Goal: Task Accomplishment & Management: Manage account settings

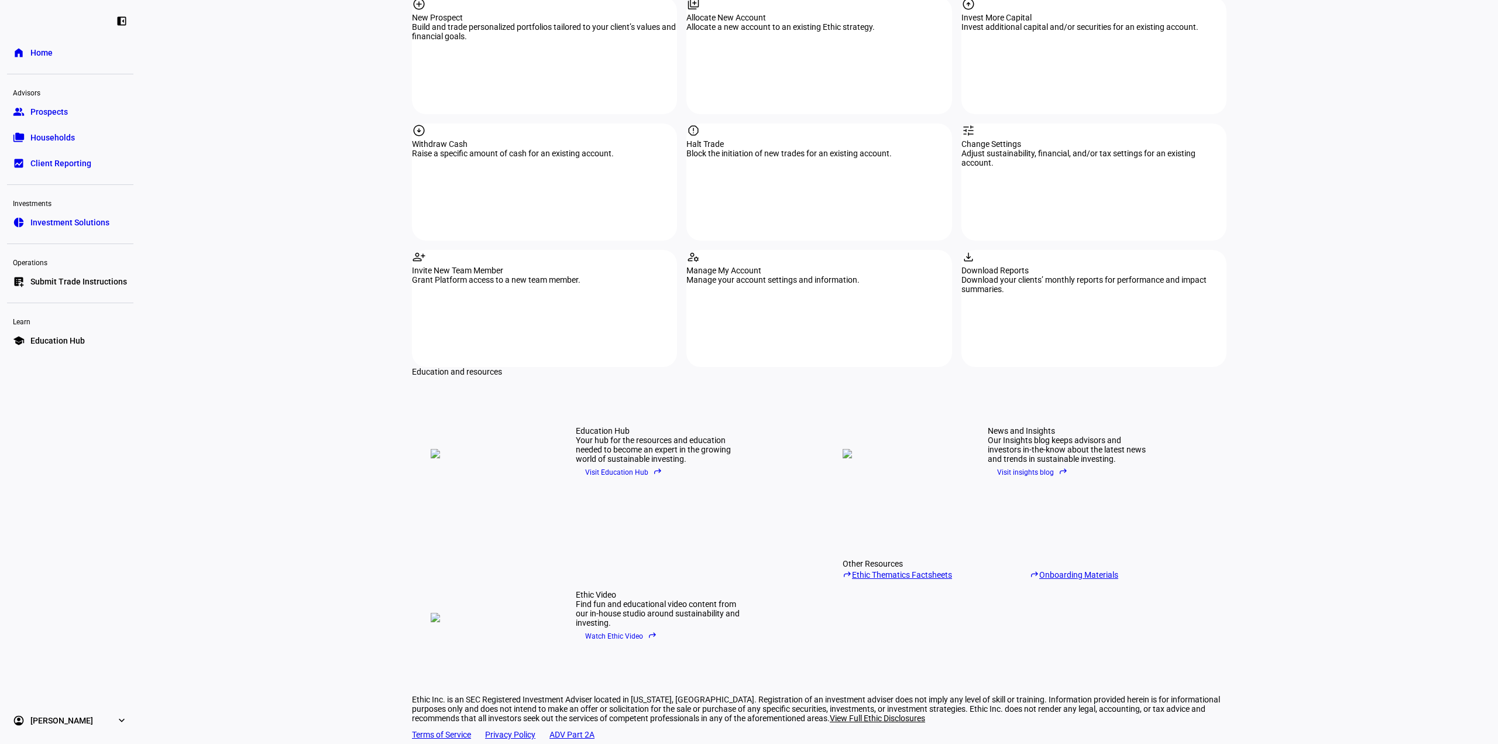
scroll to position [1283, 0]
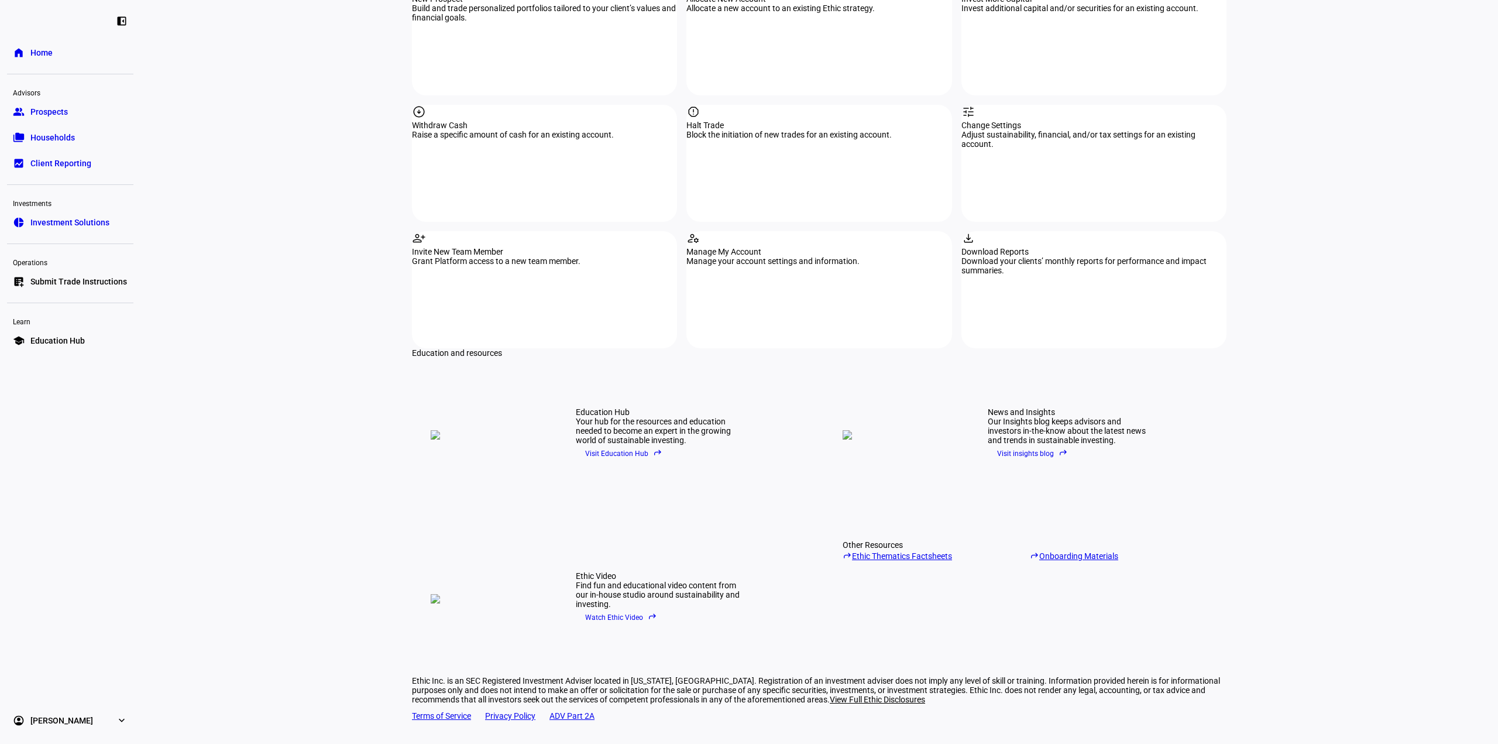
click at [634, 417] on div "Your hub for the resources and education needed to become an expert in the grow…" at bounding box center [658, 431] width 164 height 28
click at [614, 445] on span "Visit Education Hub reply" at bounding box center [623, 454] width 77 height 18
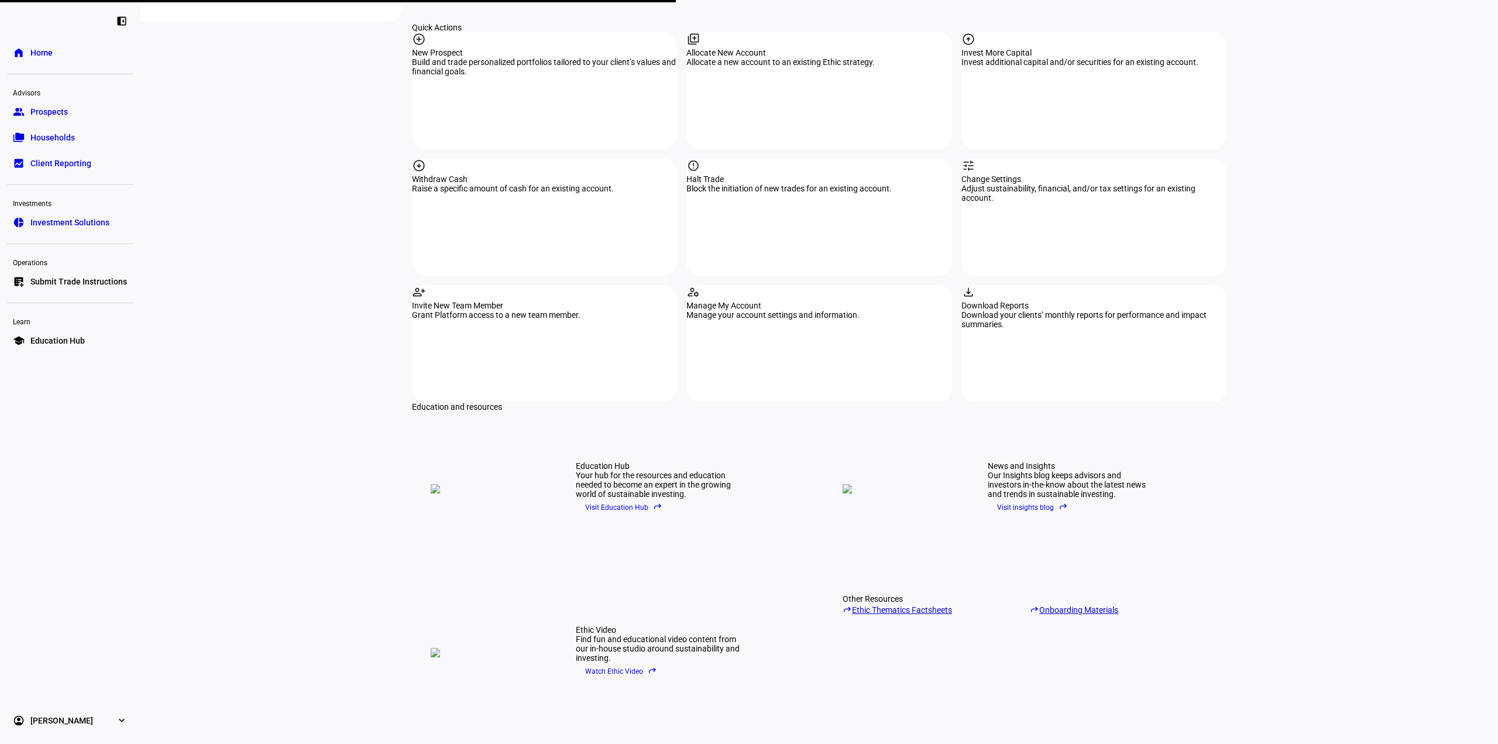
scroll to position [1225, 0]
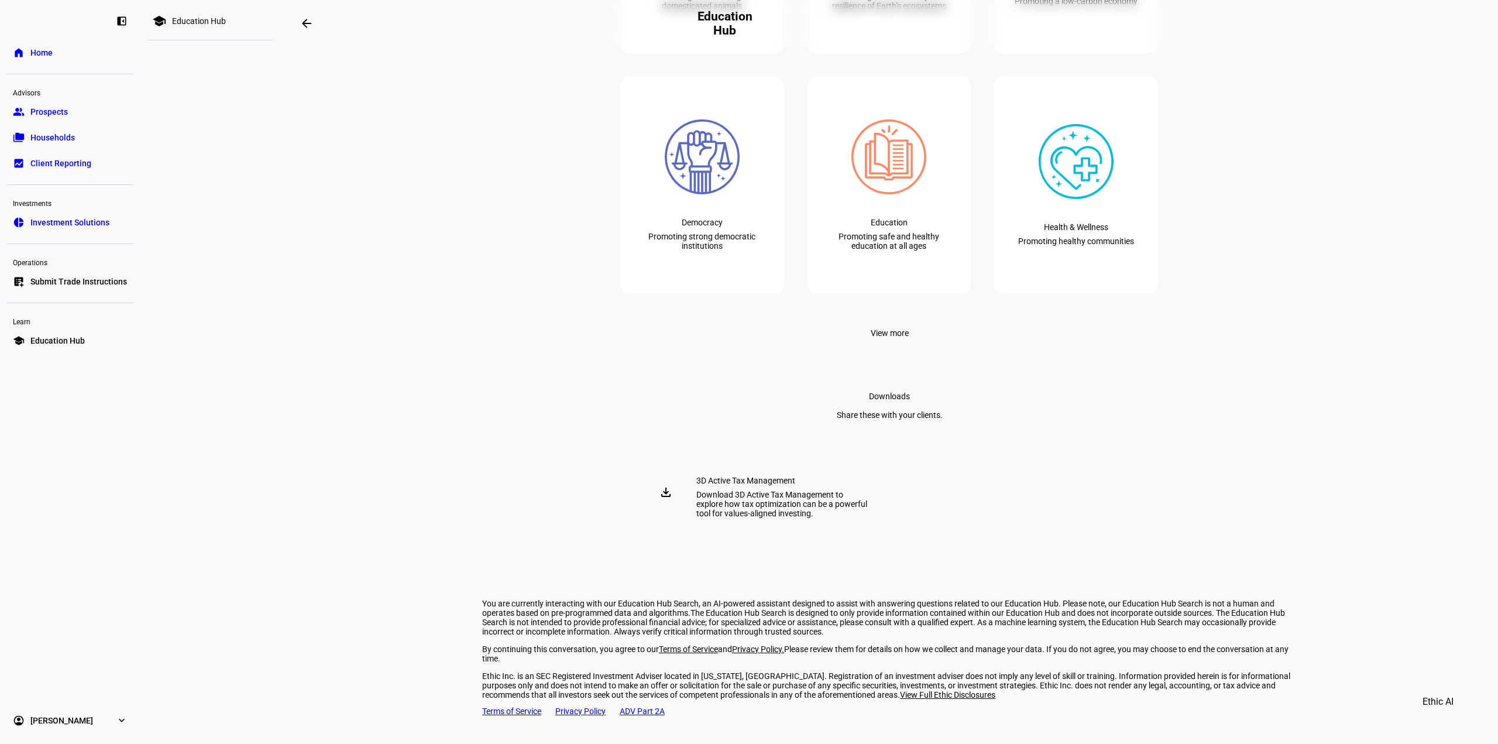
scroll to position [2865, 0]
click at [709, 476] on div "3D Active Tax Management" at bounding box center [782, 480] width 173 height 9
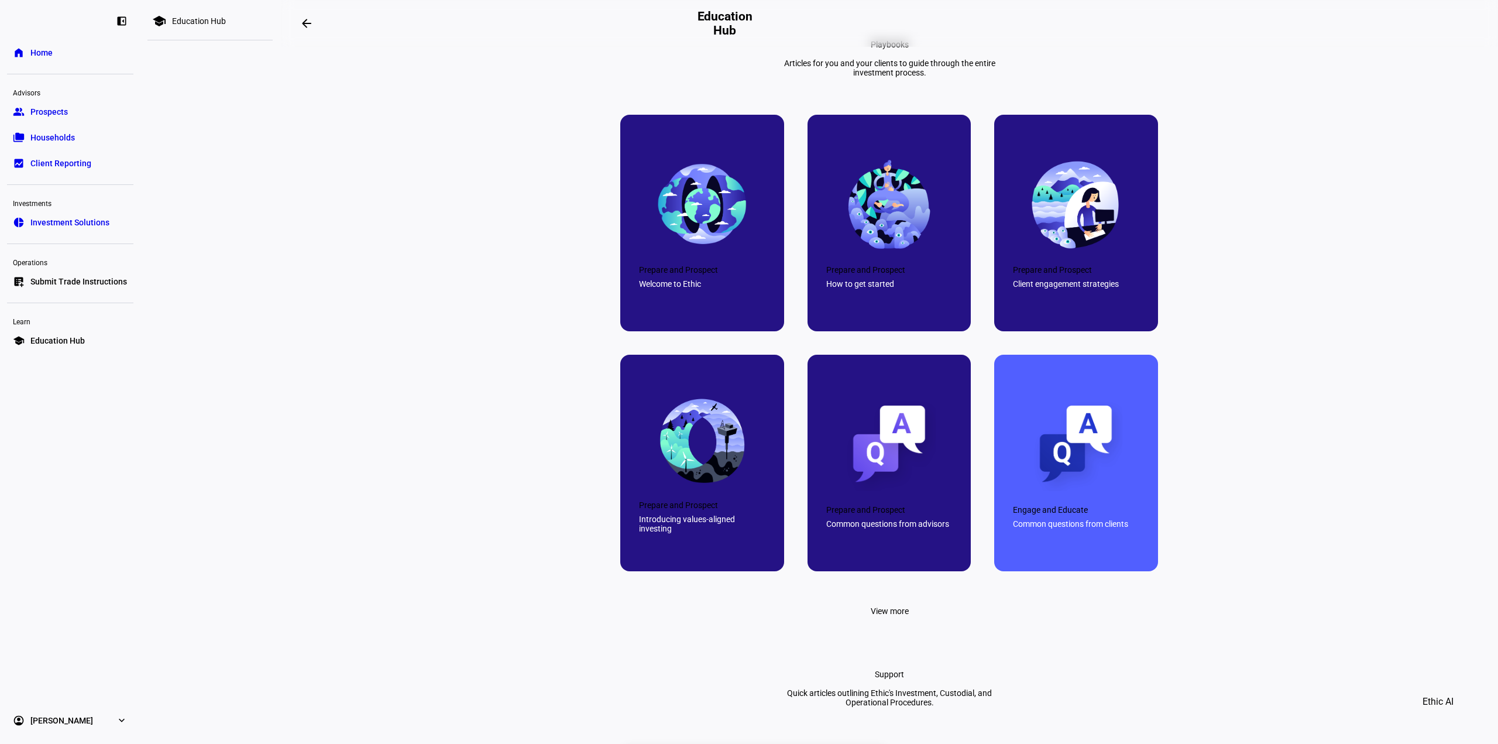
scroll to position [408, 0]
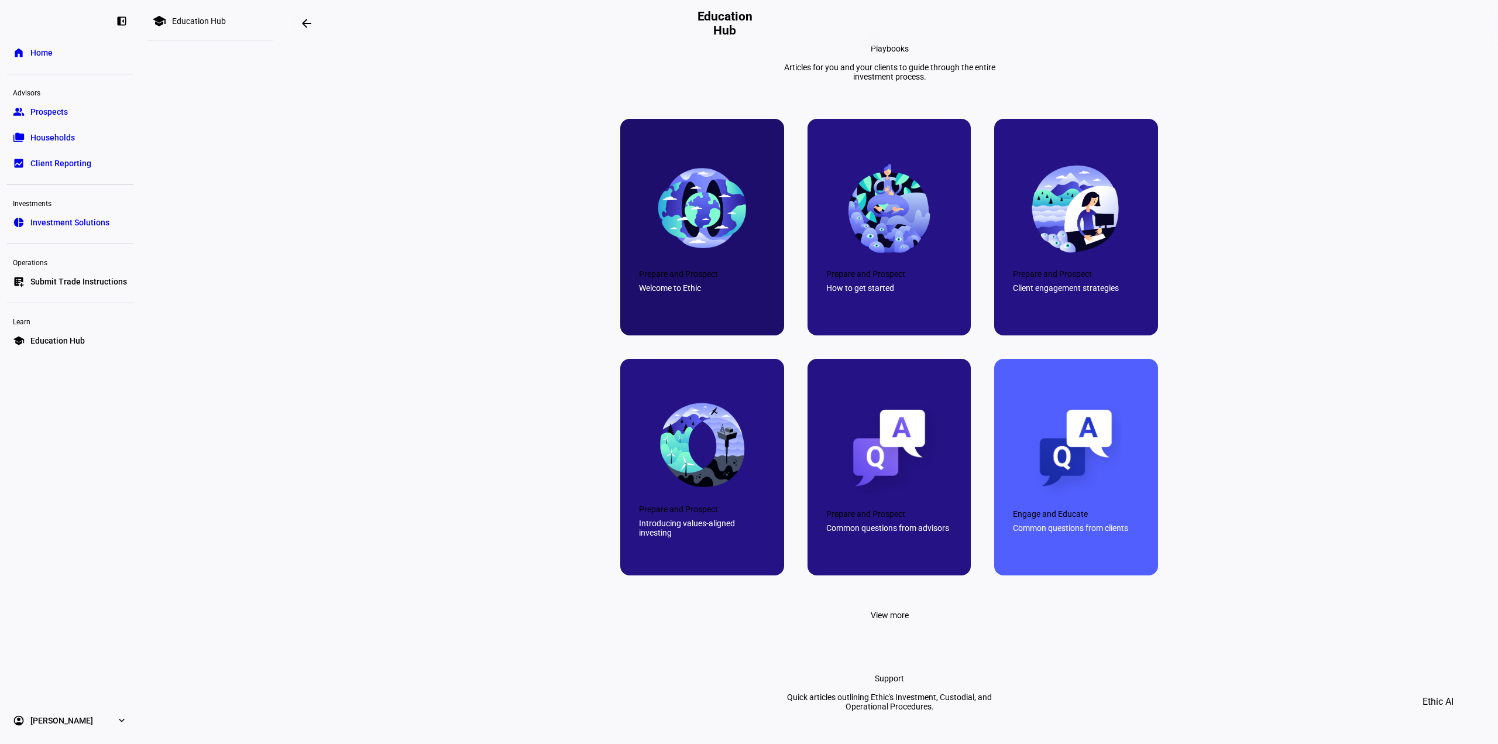
click at [738, 279] on div "Prepare and Prospect" at bounding box center [702, 273] width 126 height 9
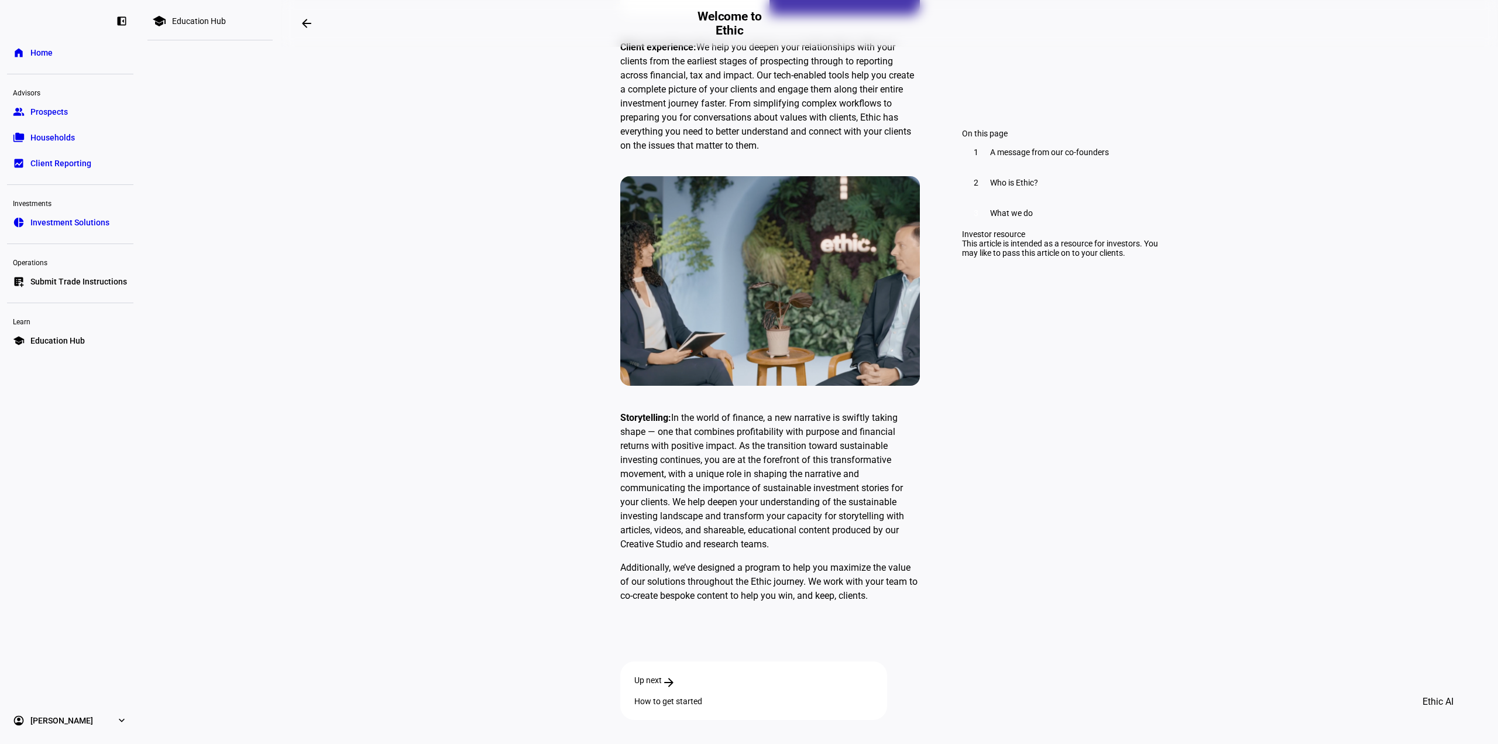
scroll to position [3098, 0]
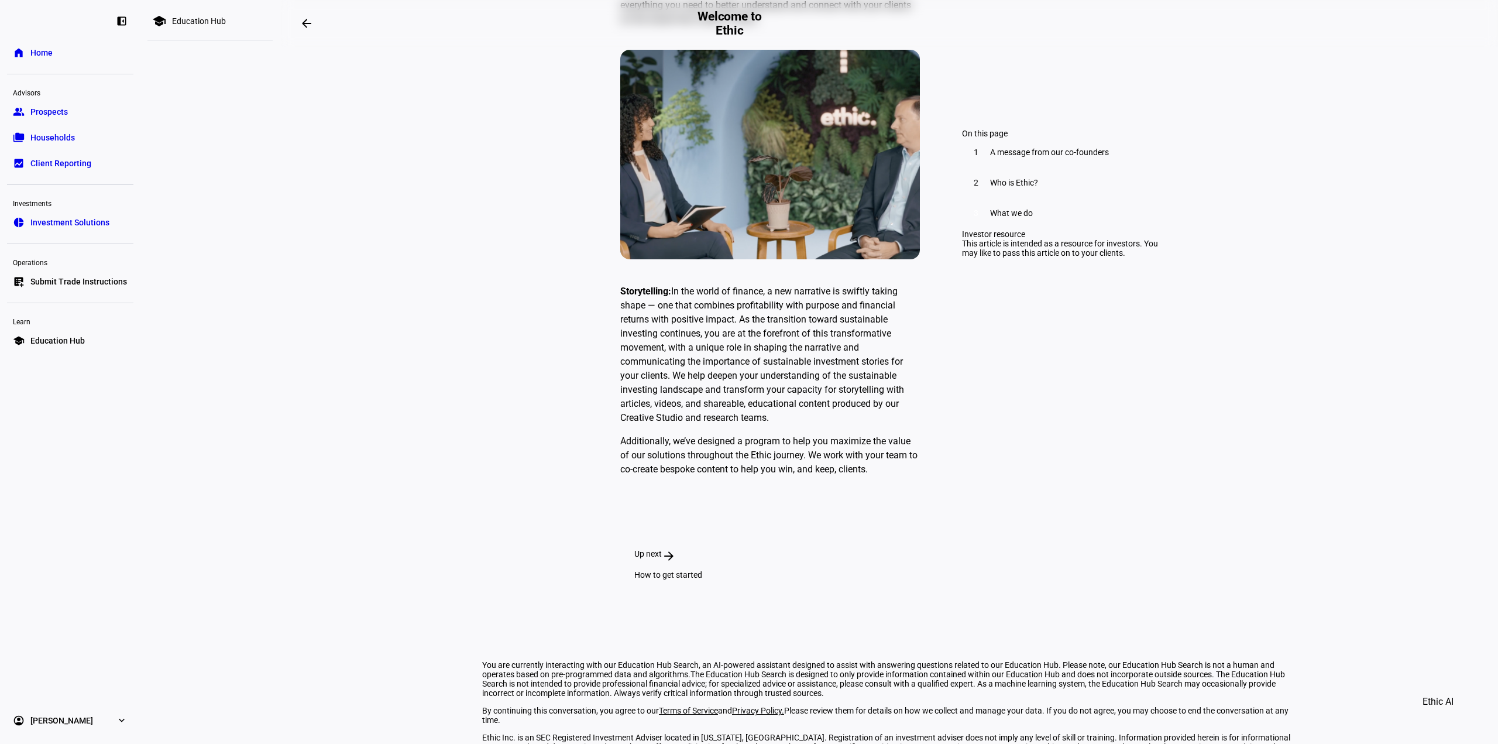
click at [873, 570] on div "How to get started" at bounding box center [753, 574] width 239 height 9
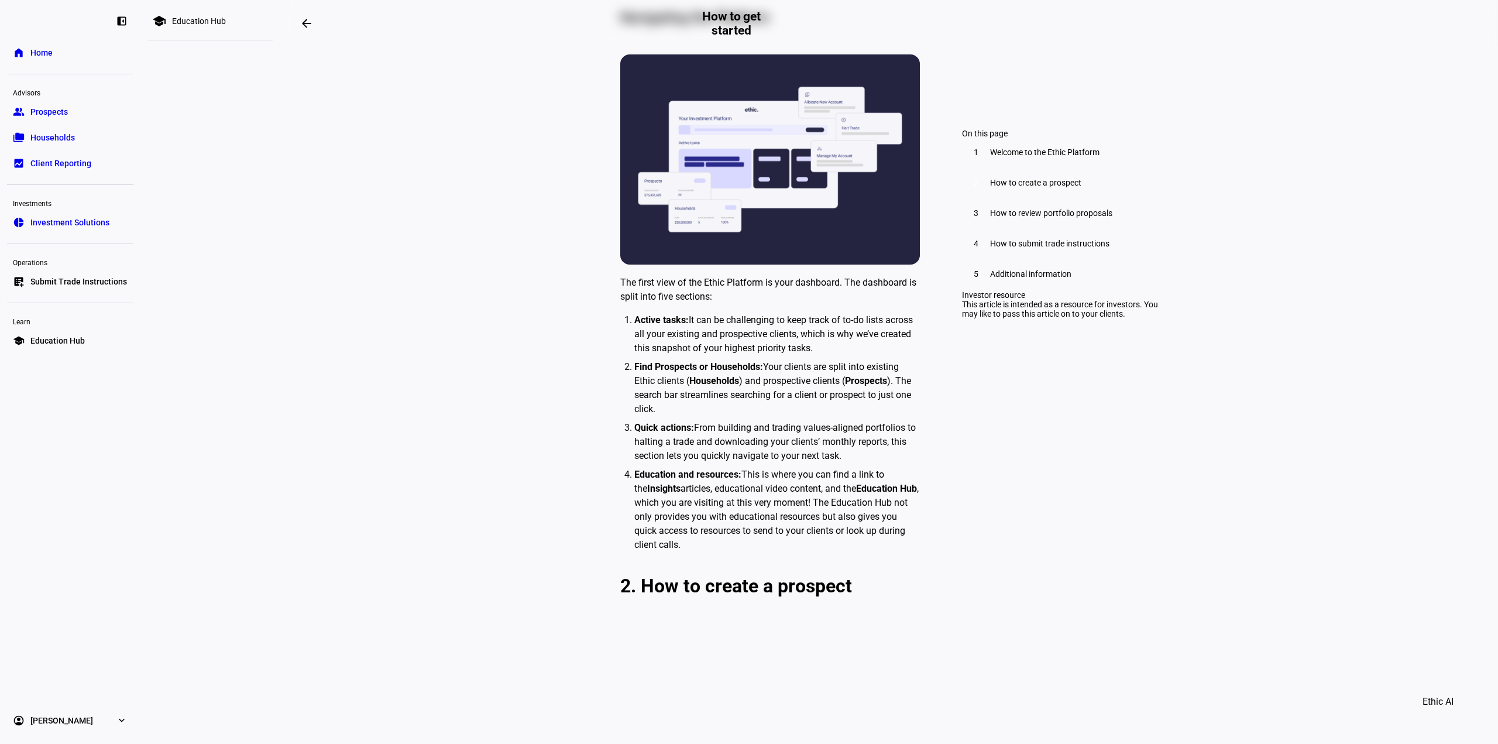
scroll to position [351, 0]
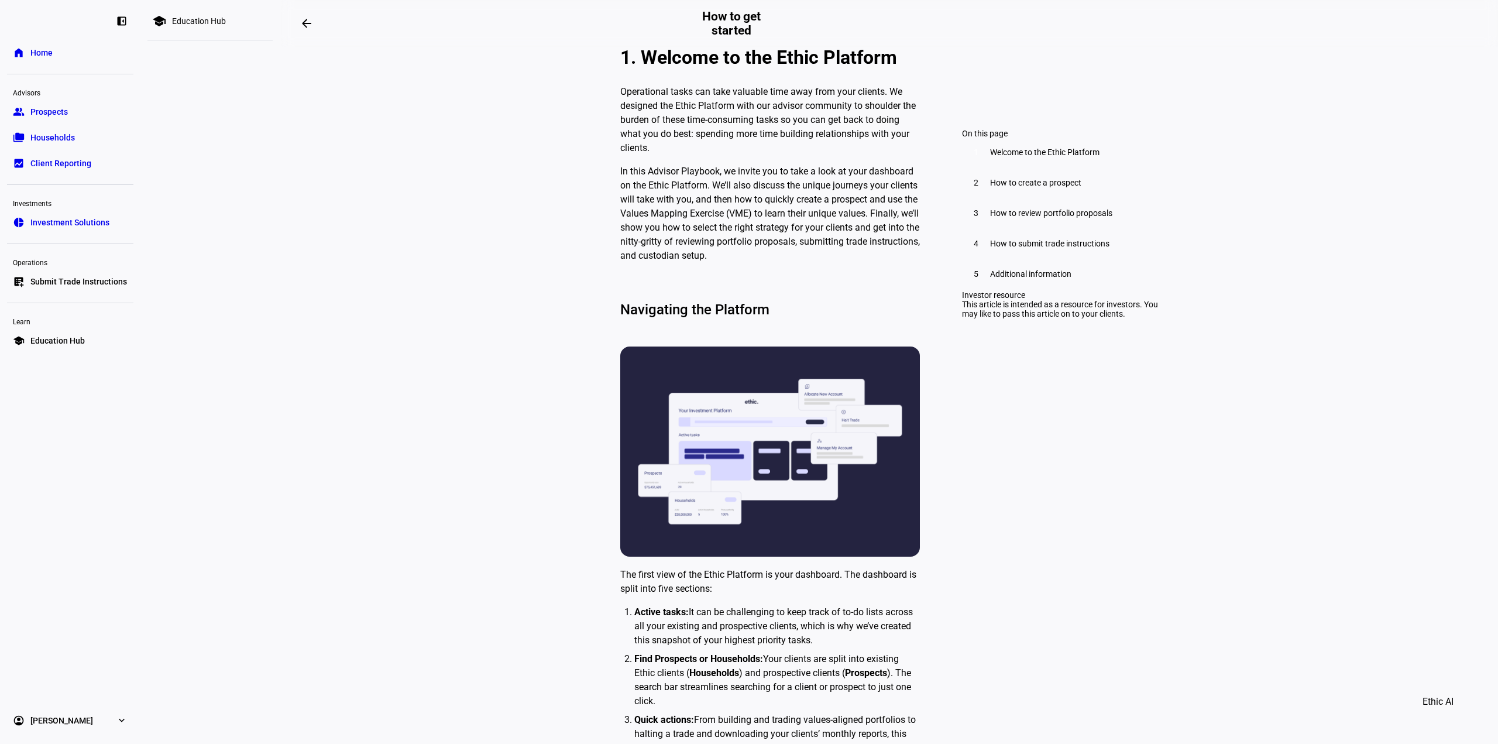
click at [46, 51] on span "Home" at bounding box center [41, 53] width 22 height 12
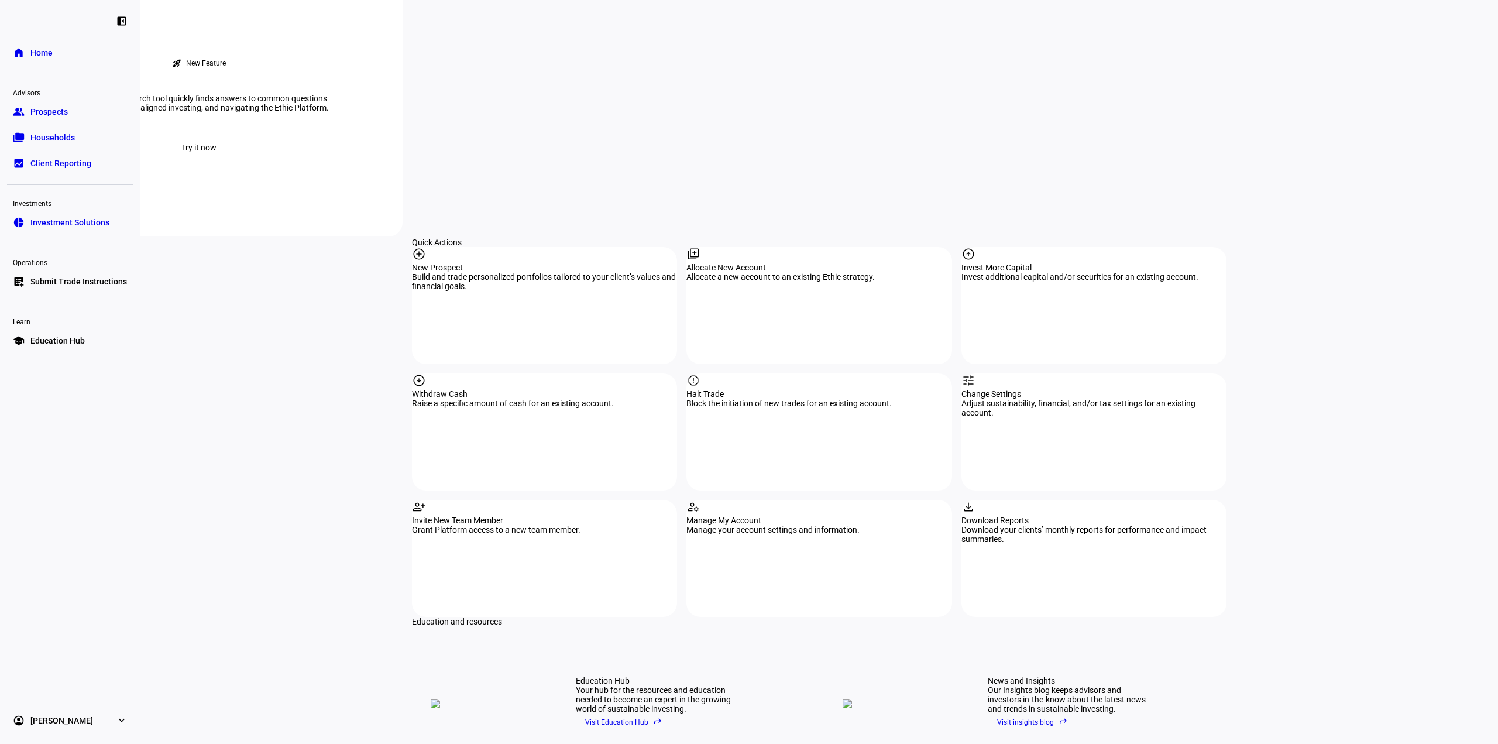
scroll to position [995, 0]
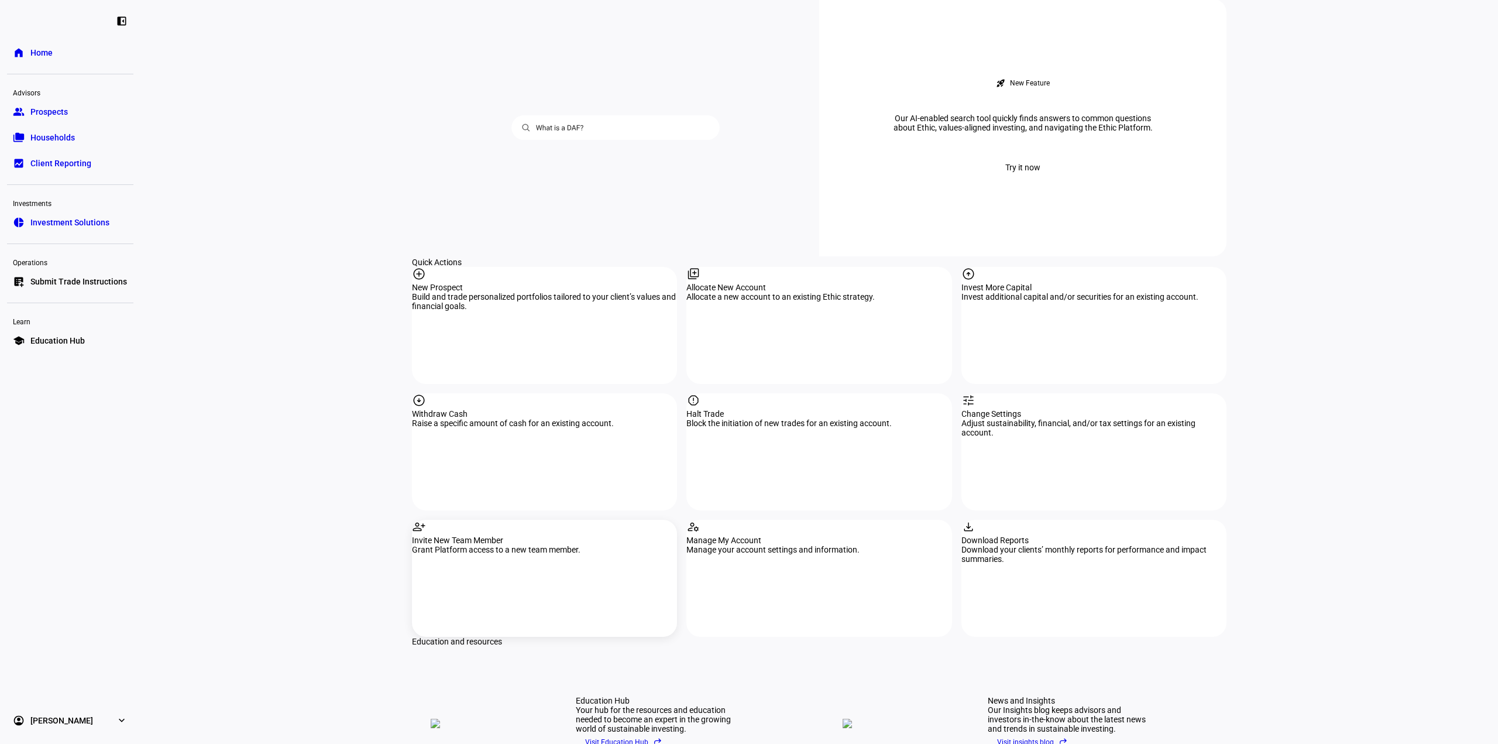
click at [525, 535] on div "Invite New Team Member" at bounding box center [544, 539] width 265 height 9
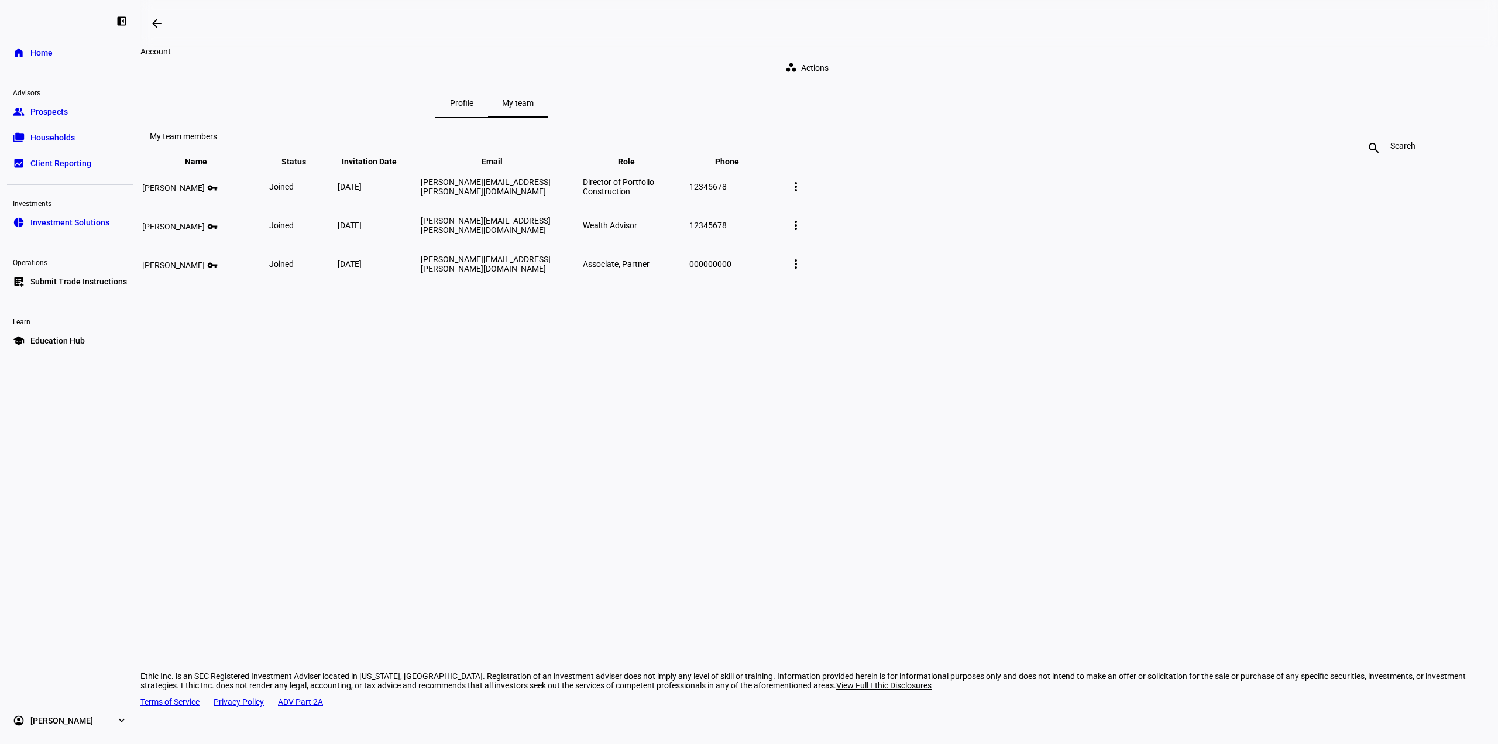
click at [803, 194] on mat-icon "more_vert" at bounding box center [796, 187] width 14 height 14
click at [1145, 268] on span "Edit member details" at bounding box center [1158, 272] width 71 height 9
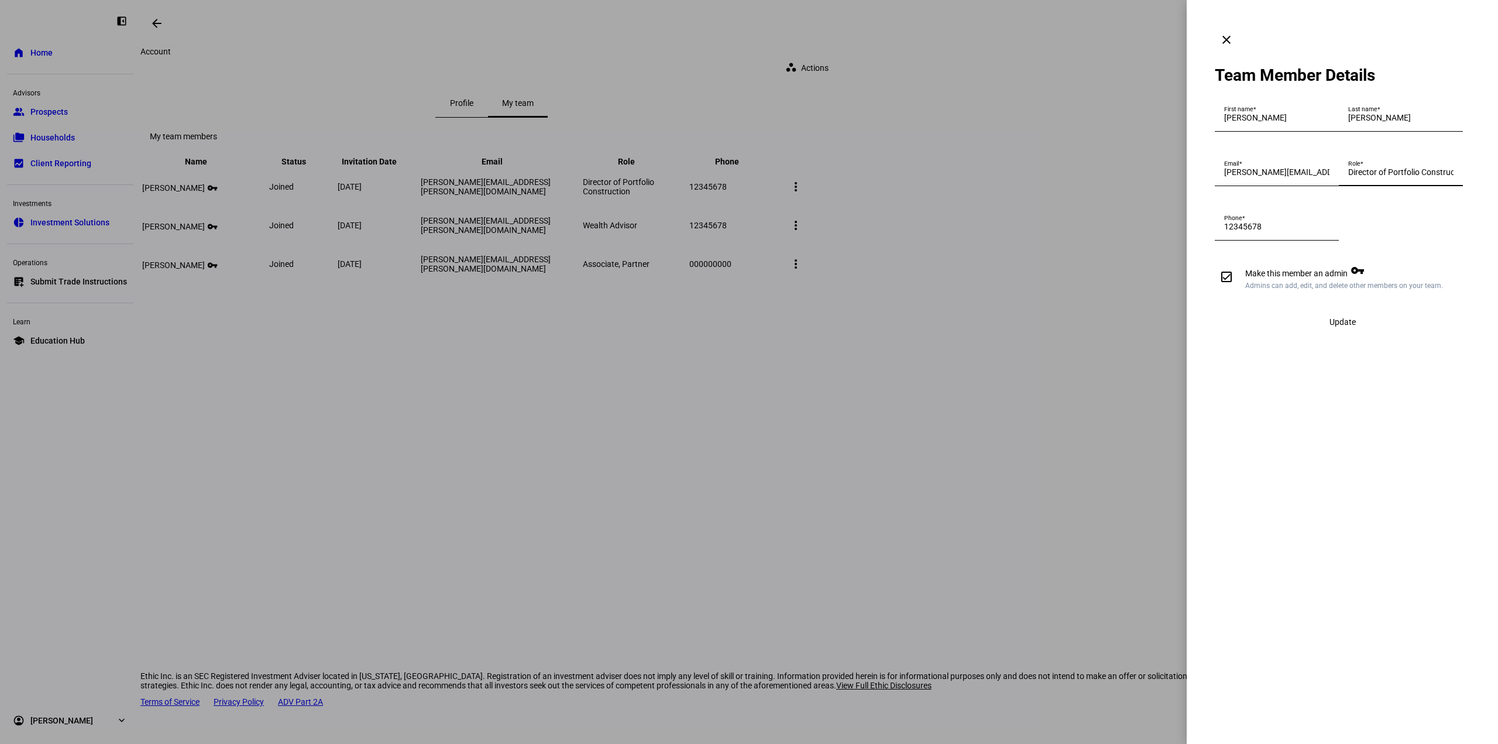
drag, startPoint x: 1374, startPoint y: 256, endPoint x: 1131, endPoint y: 256, distance: 243.4
click at [1131, 256] on div "clear Team Member Details First name [PERSON_NAME] name [PERSON_NAME] Email [PE…" at bounding box center [749, 372] width 1498 height 744
type input "Associate Partner, Investments"
click at [1335, 327] on span "Update" at bounding box center [1342, 321] width 26 height 9
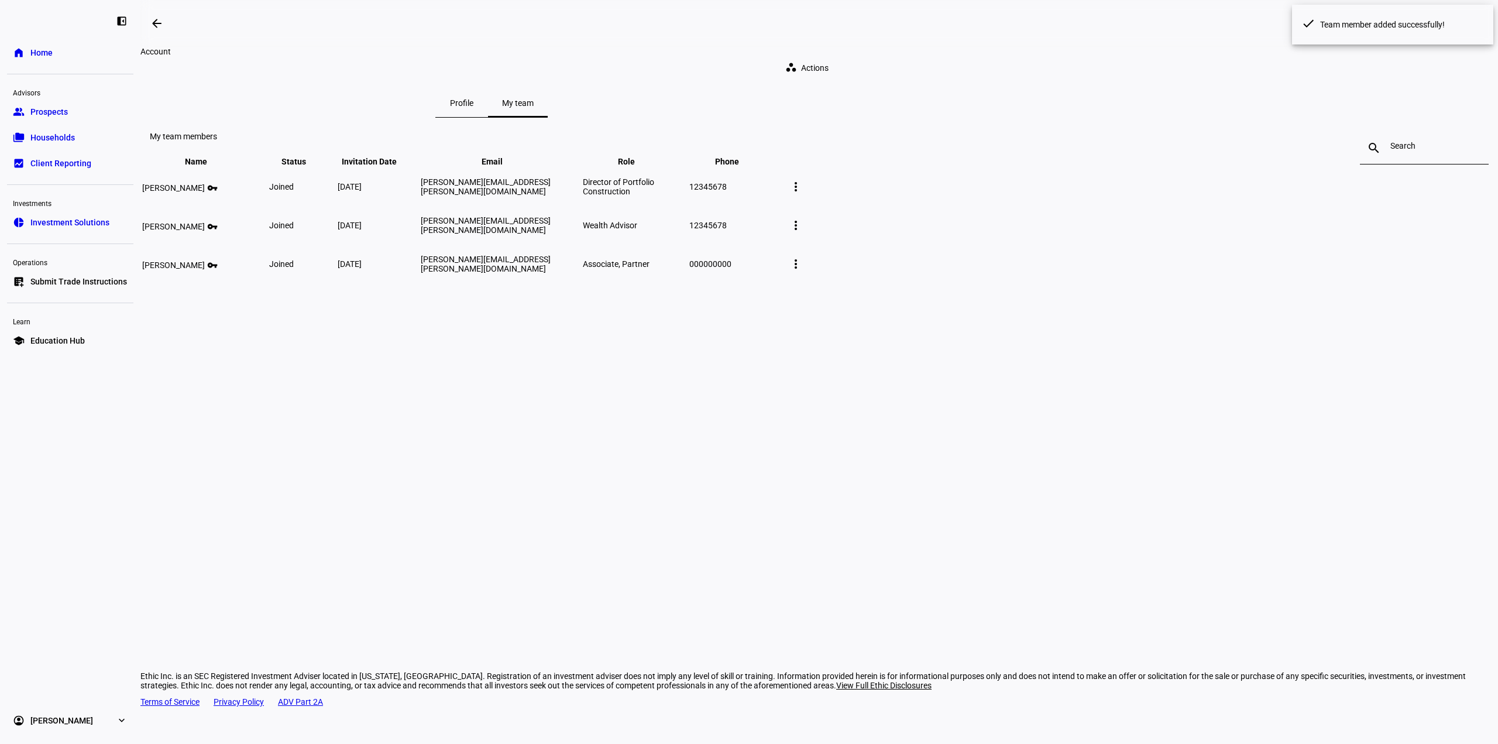
click at [810, 239] on span at bounding box center [796, 225] width 28 height 28
click at [1148, 312] on span "Edit member details" at bounding box center [1158, 311] width 71 height 9
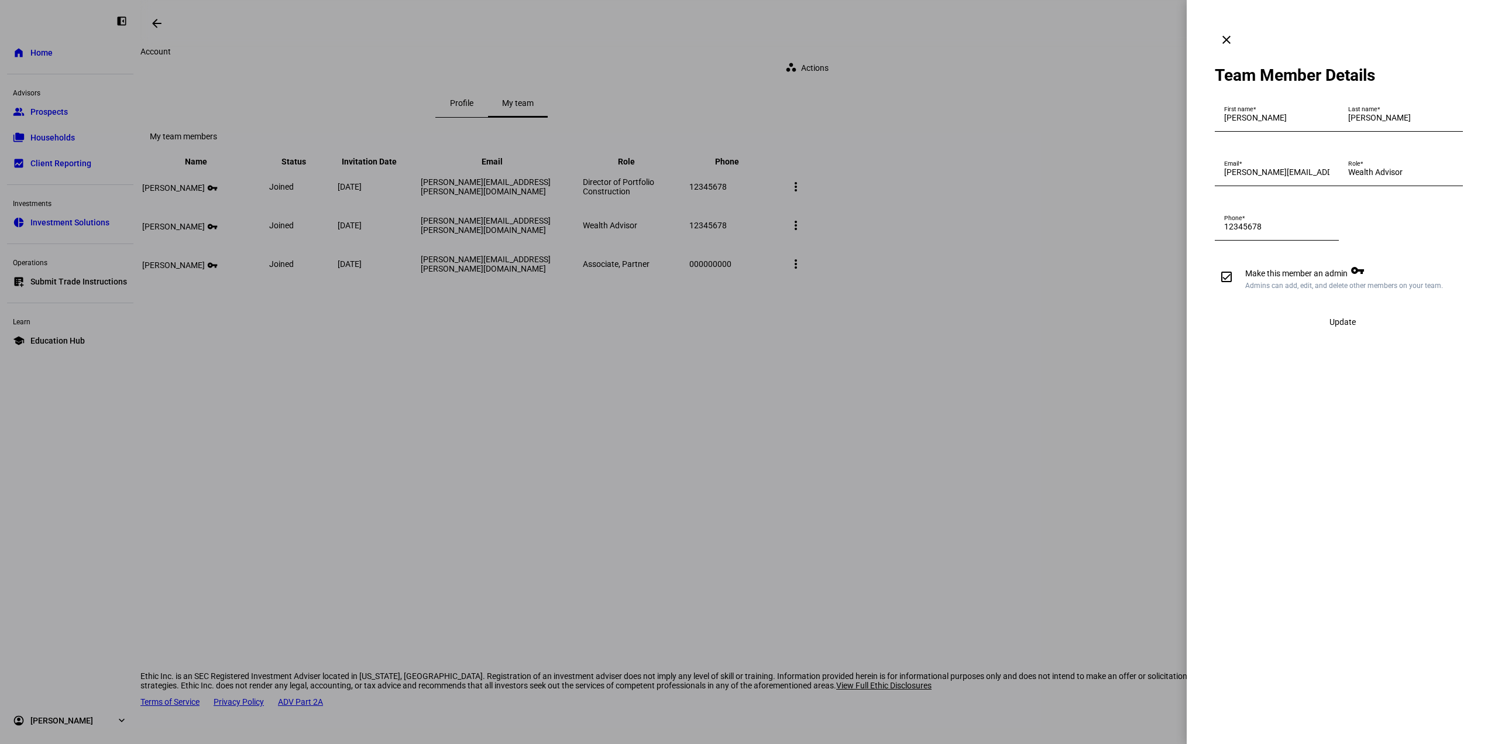
click at [1227, 288] on input "Make this member an admin vpn_key Admins can add, edit, and delete other member…" at bounding box center [1226, 276] width 23 height 23
checkbox input "false"
click at [1358, 336] on span "submit" at bounding box center [1342, 322] width 54 height 28
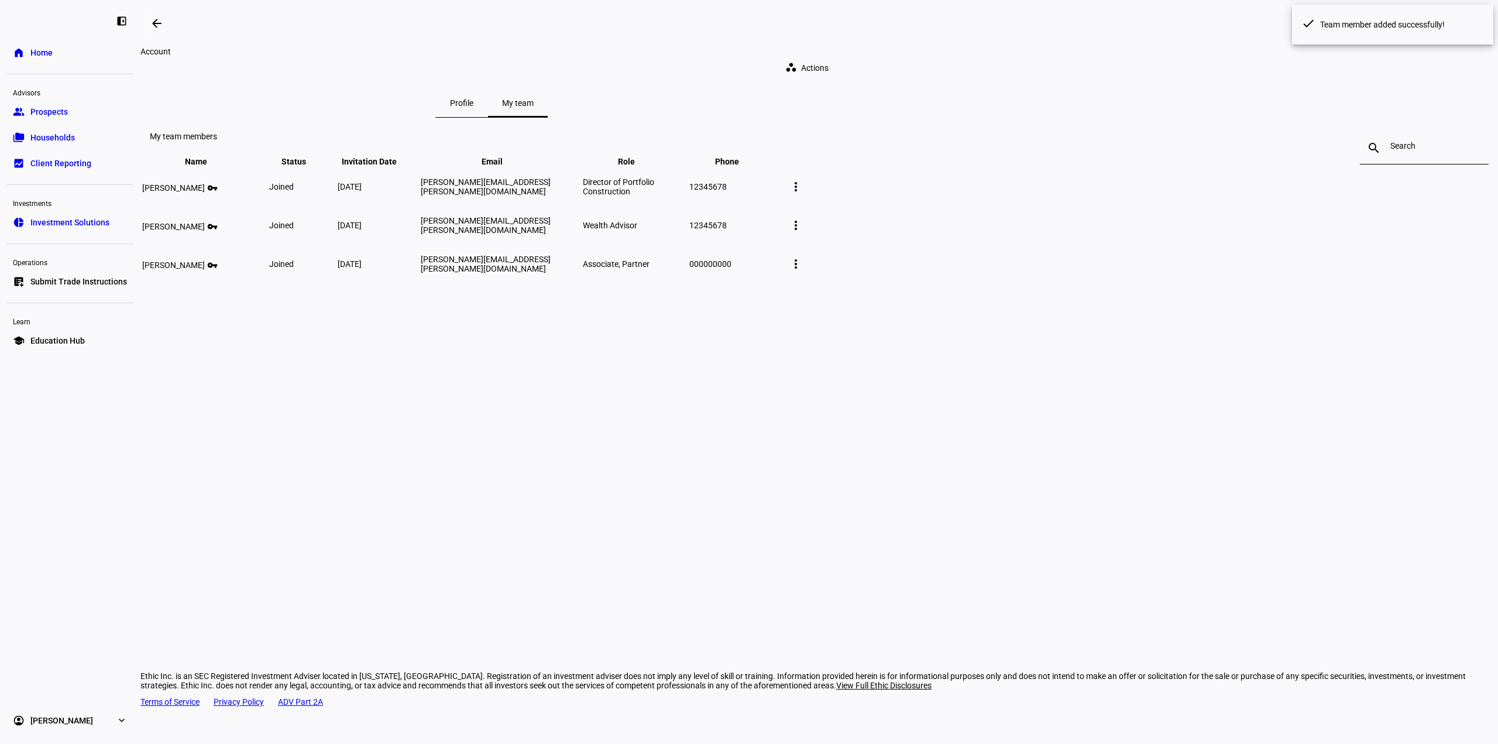
click at [810, 278] on span at bounding box center [796, 264] width 28 height 28
click at [1143, 345] on span "Edit member details" at bounding box center [1158, 349] width 71 height 9
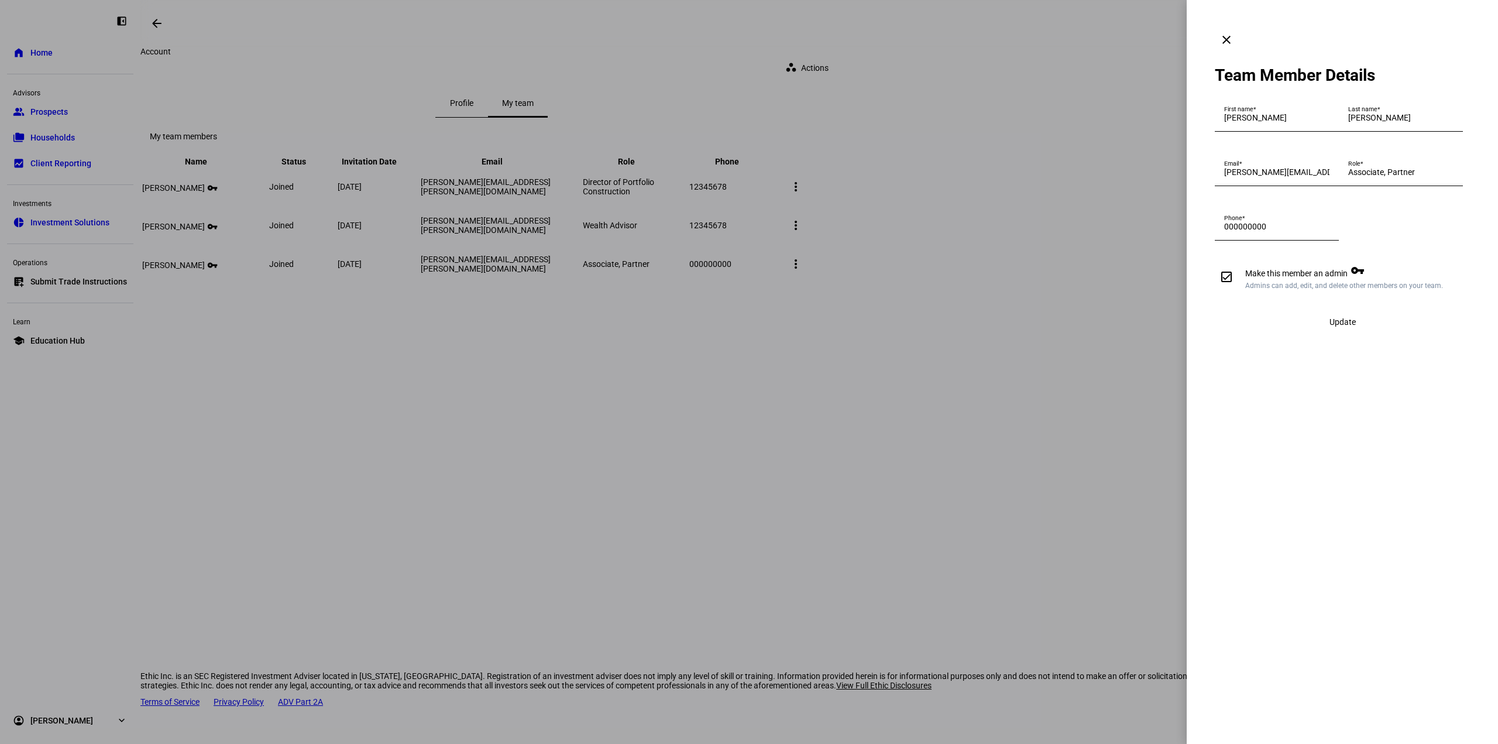
click at [1348, 177] on input "Associate, Partner" at bounding box center [1400, 171] width 105 height 9
drag, startPoint x: 1266, startPoint y: 262, endPoint x: 1191, endPoint y: 258, distance: 75.6
click at [1191, 258] on eth-drawer-dialog-container "clear Team Member Details First name [PERSON_NAME] Last name [PERSON_NAME] Emai…" at bounding box center [1342, 372] width 311 height 744
type input "Partner, Investments"
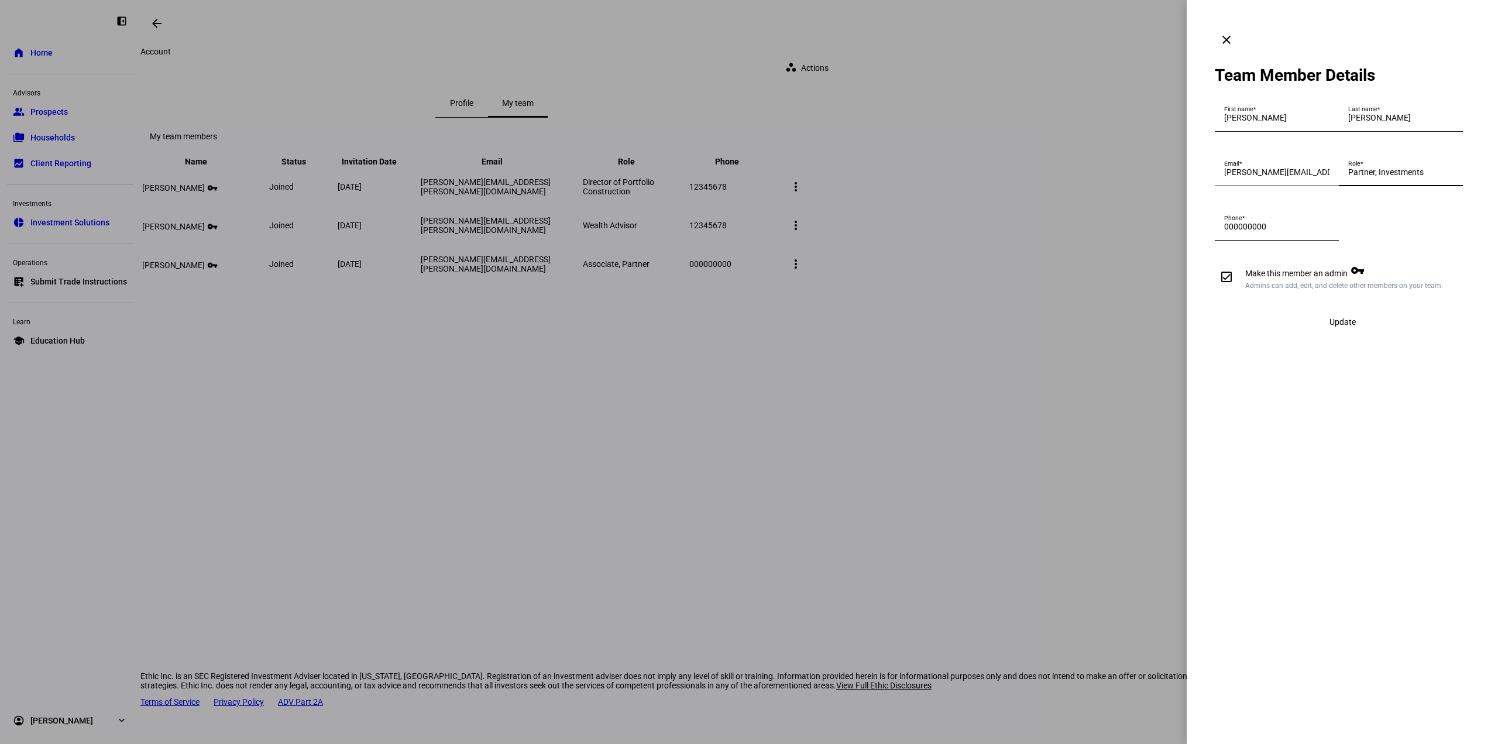
click at [1356, 327] on span "Update" at bounding box center [1342, 321] width 26 height 9
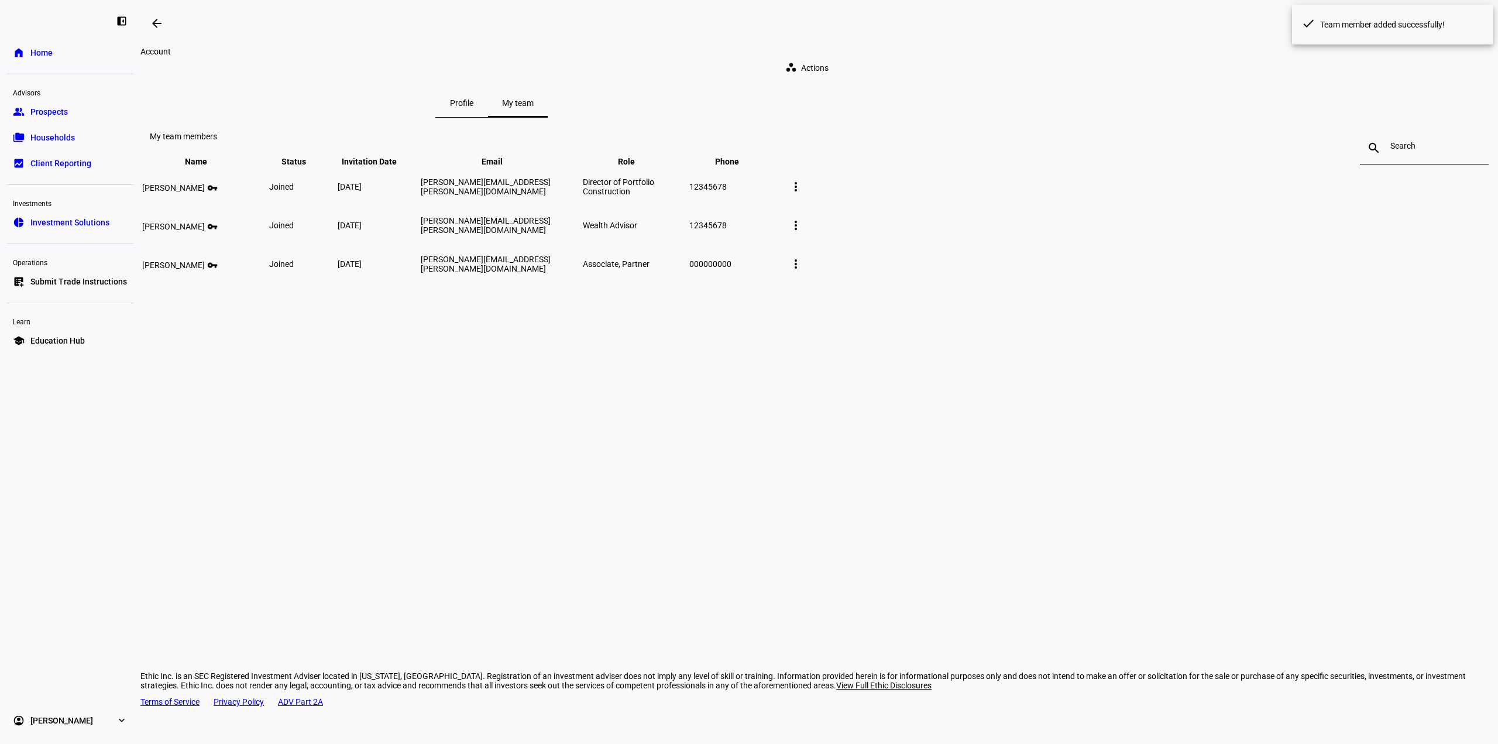
click at [473, 99] on span "Profile" at bounding box center [461, 103] width 23 height 8
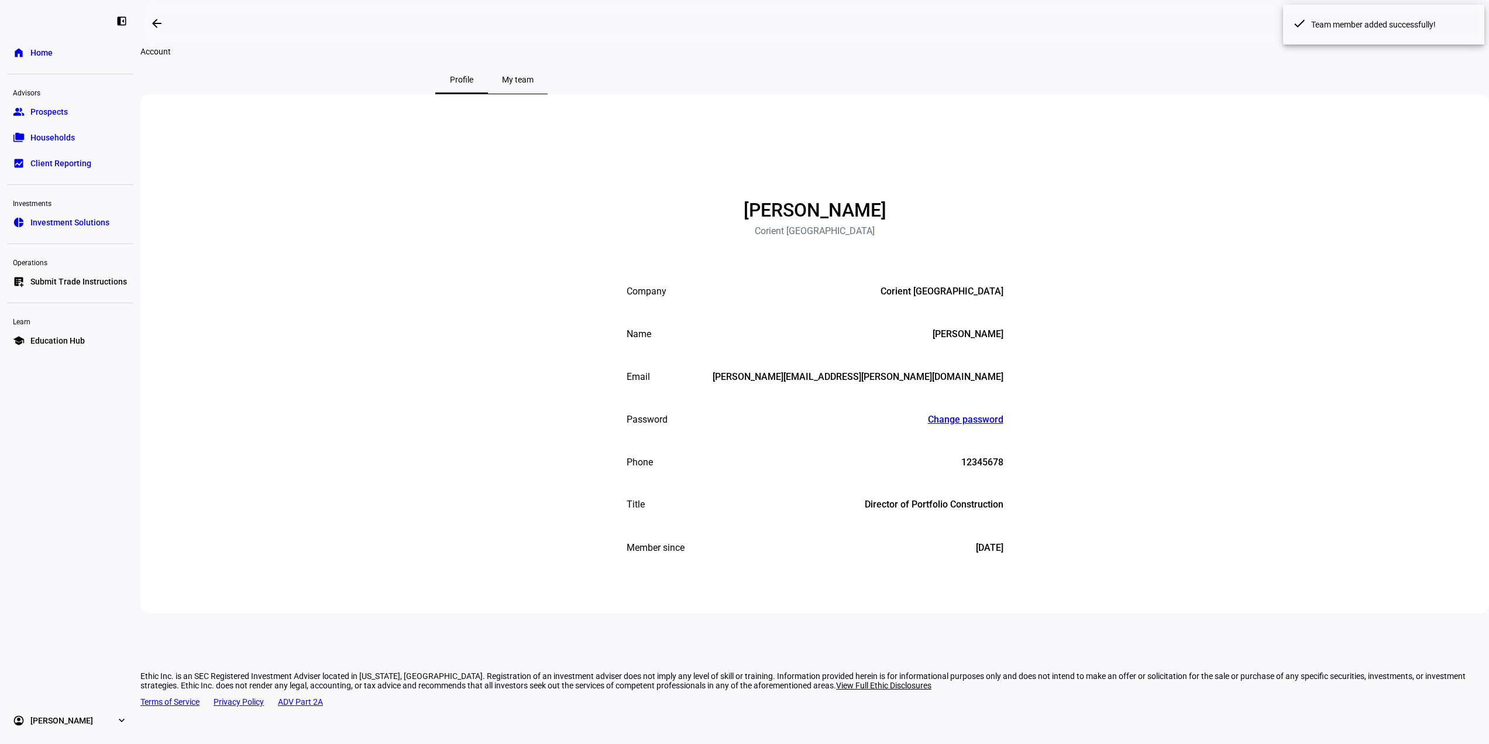
click at [534, 84] on span "My team" at bounding box center [518, 79] width 32 height 8
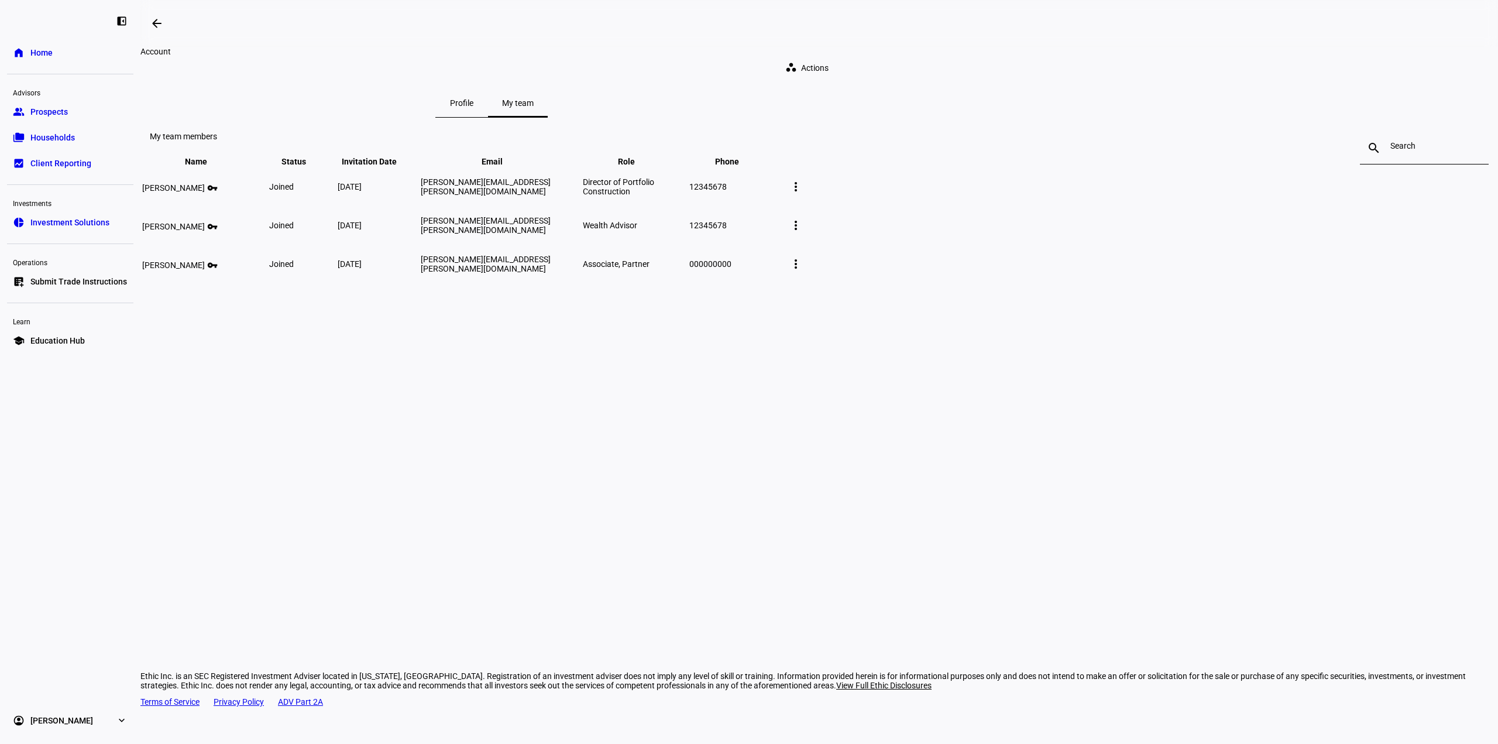
click at [803, 194] on mat-icon "more_vert" at bounding box center [796, 187] width 14 height 14
click at [1145, 270] on span "Edit member details" at bounding box center [1158, 272] width 71 height 9
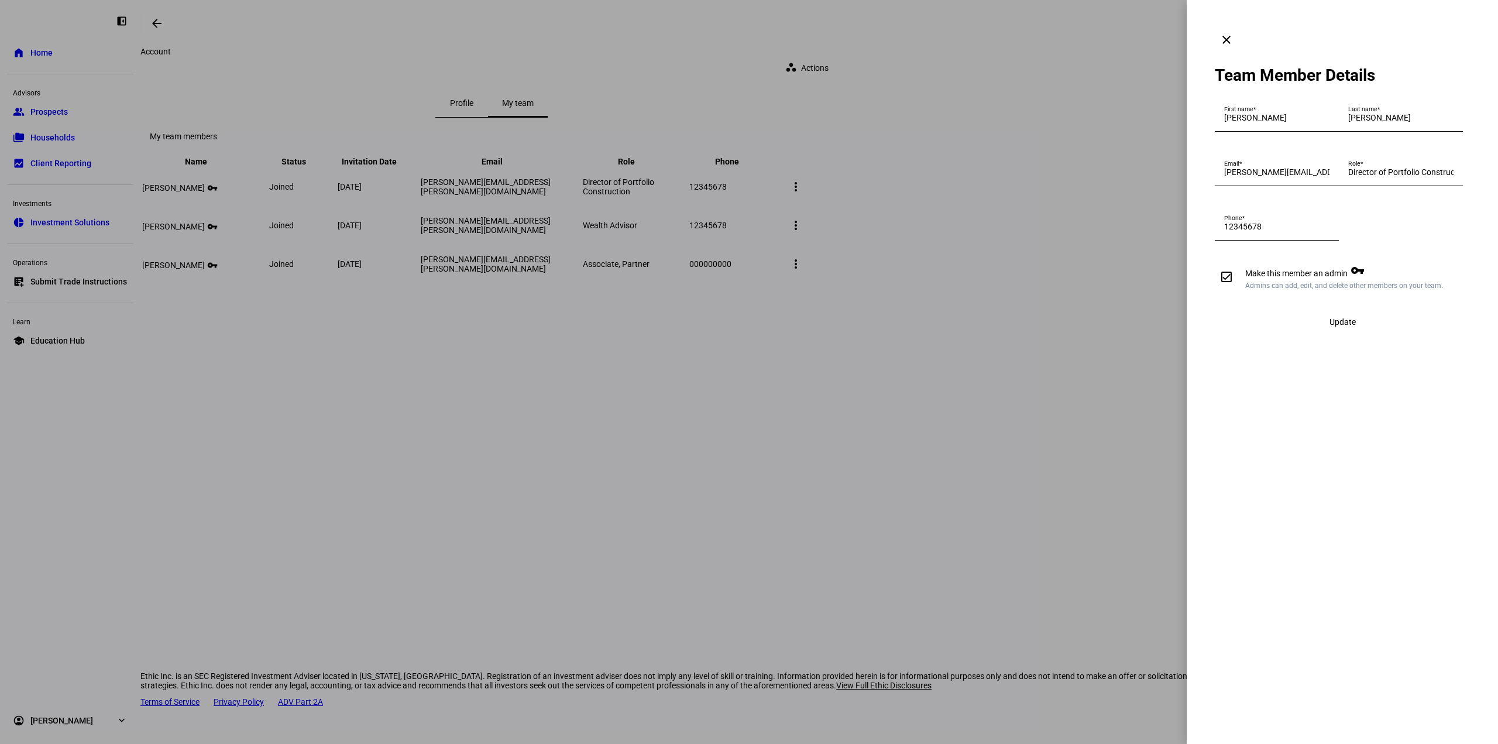
click at [1233, 33] on mat-icon "clear" at bounding box center [1226, 40] width 14 height 14
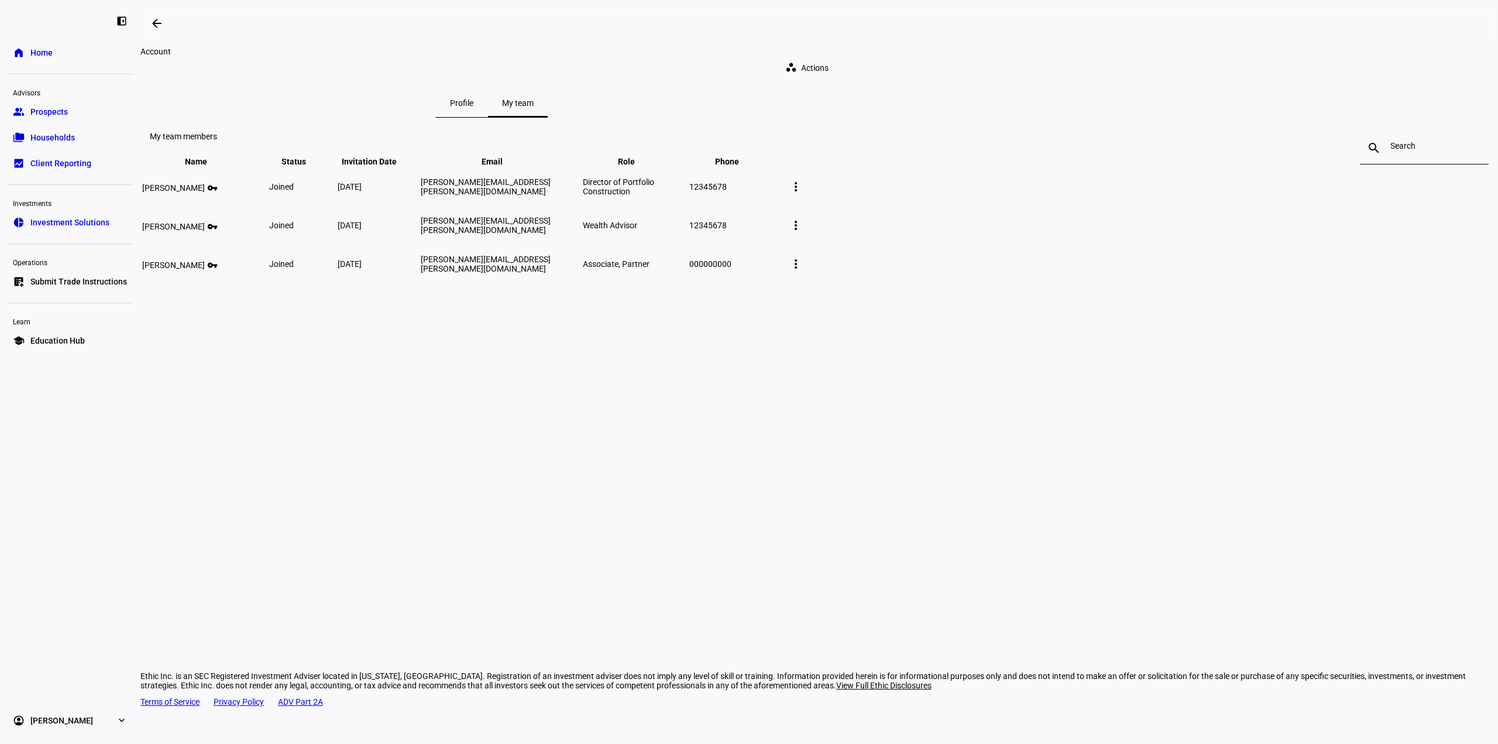
click at [803, 232] on mat-icon "more_vert" at bounding box center [796, 225] width 14 height 14
click at [1155, 316] on span "Edit member details" at bounding box center [1158, 311] width 71 height 9
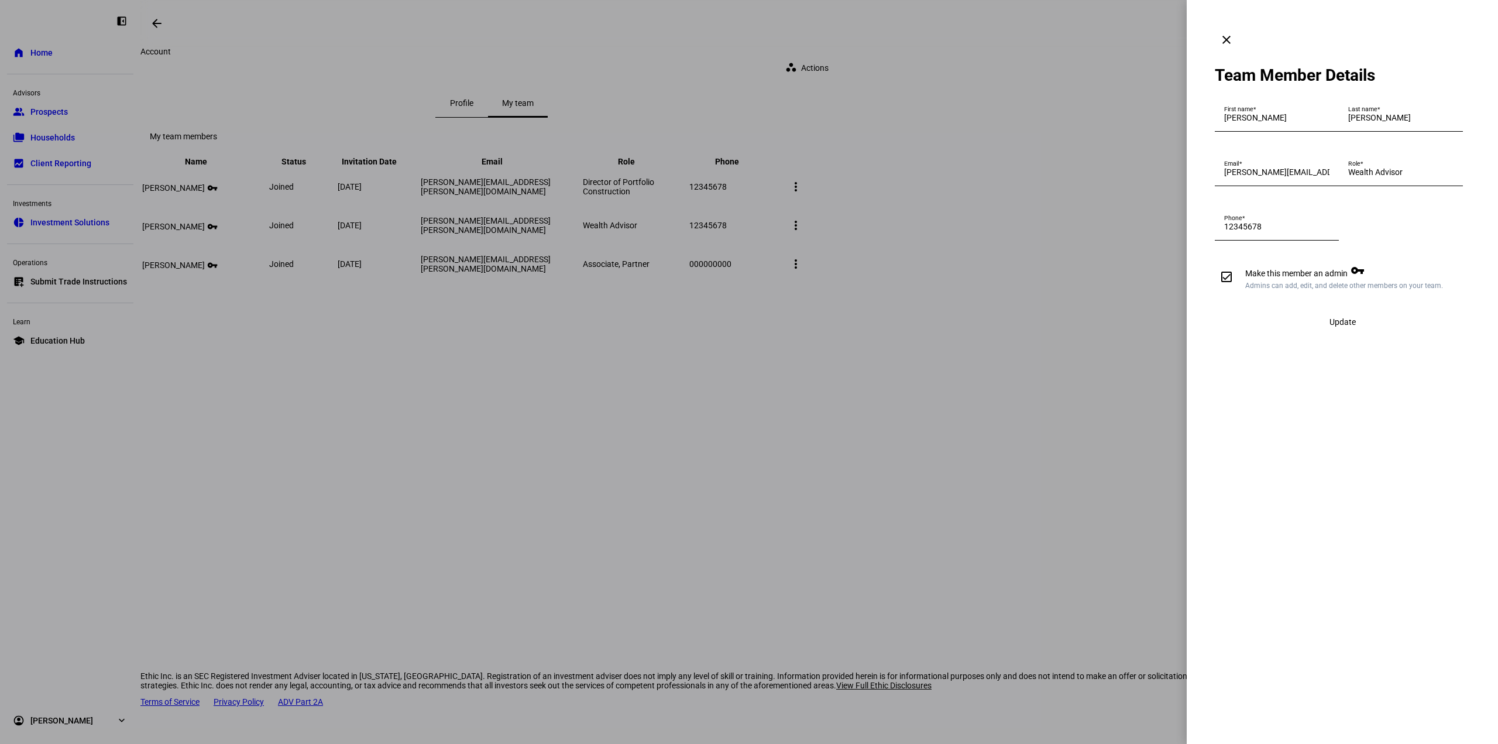
click at [1233, 33] on mat-icon "clear" at bounding box center [1226, 40] width 14 height 14
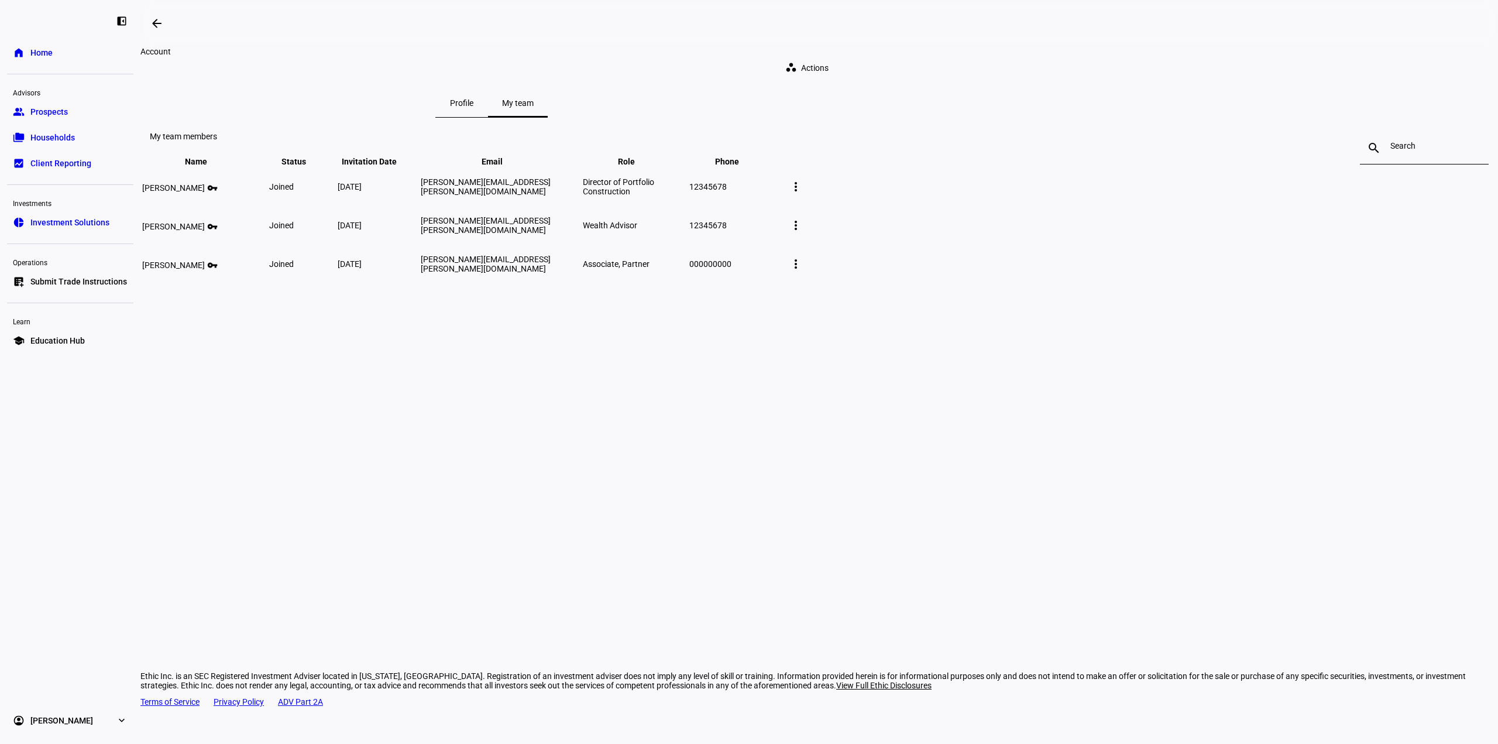
click at [66, 109] on span "Prospects" at bounding box center [48, 112] width 37 height 12
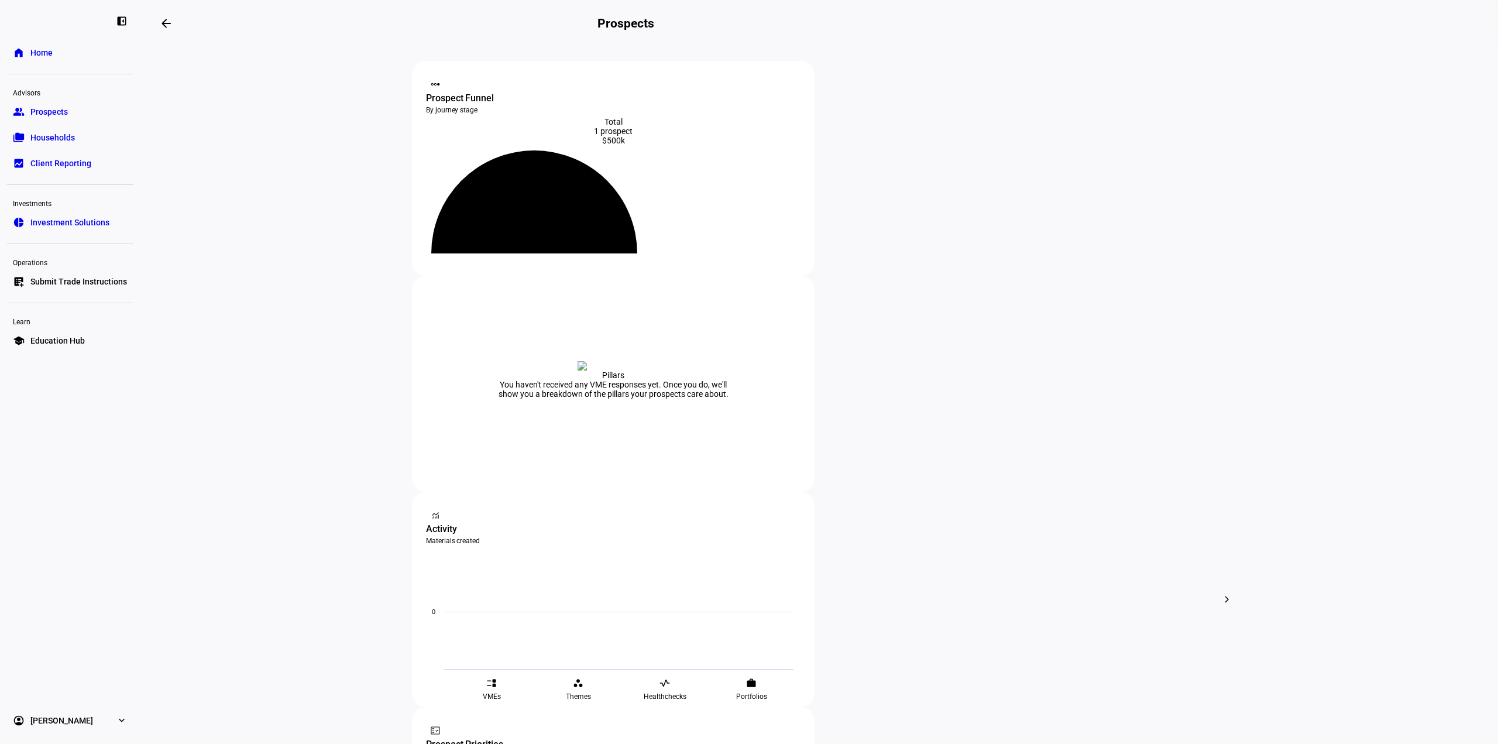
click at [51, 46] on link "home Home" at bounding box center [70, 52] width 126 height 23
